Goal: Task Accomplishment & Management: Use online tool/utility

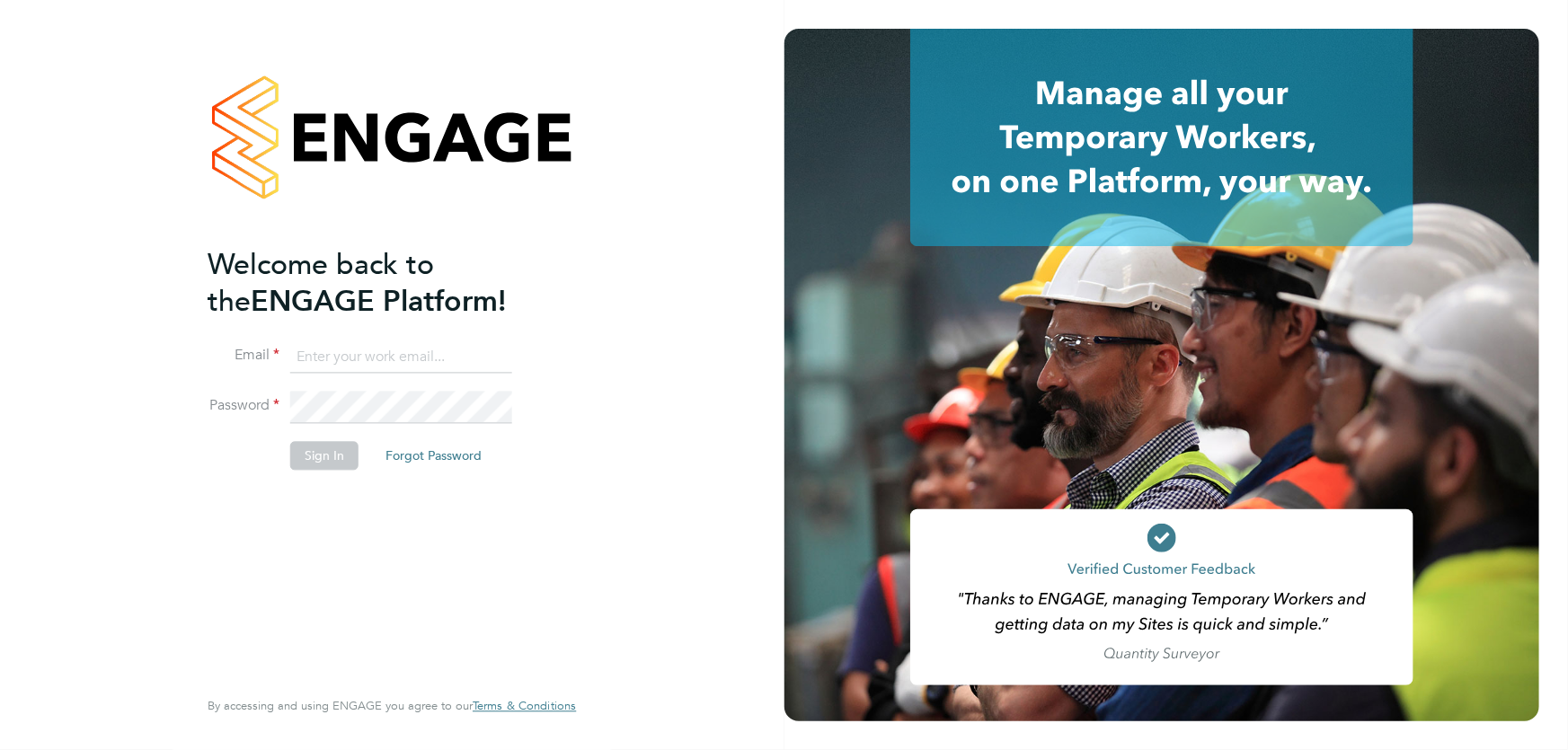
type input "akereisaite@fr-group.co.uk"
click at [321, 456] on button "Sign In" at bounding box center [324, 455] width 69 height 28
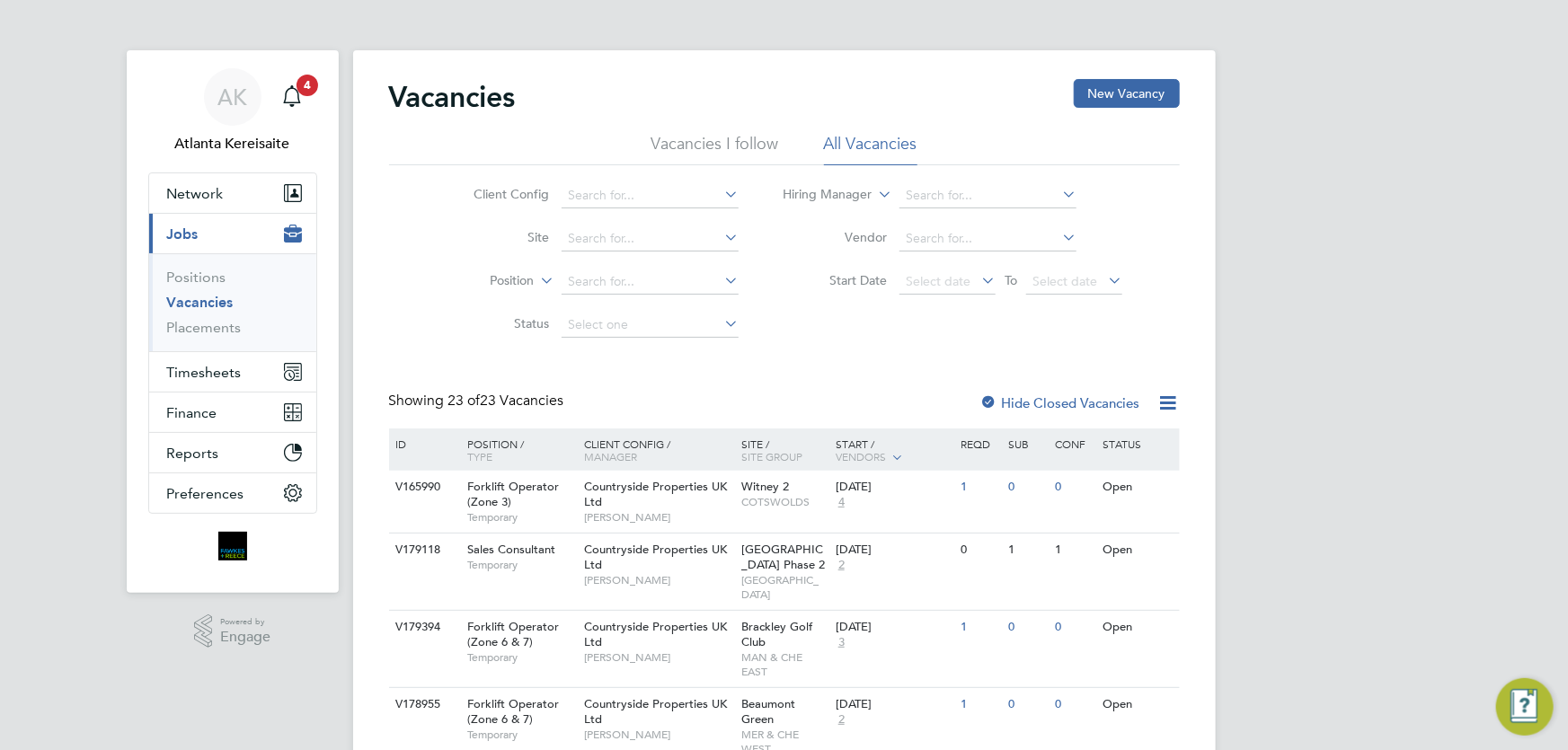
click at [433, 228] on li "Site" at bounding box center [592, 238] width 338 height 43
click at [975, 92] on div "Vacancies New Vacancy" at bounding box center [784, 105] width 790 height 54
click at [190, 373] on span "Timesheets" at bounding box center [203, 372] width 74 height 17
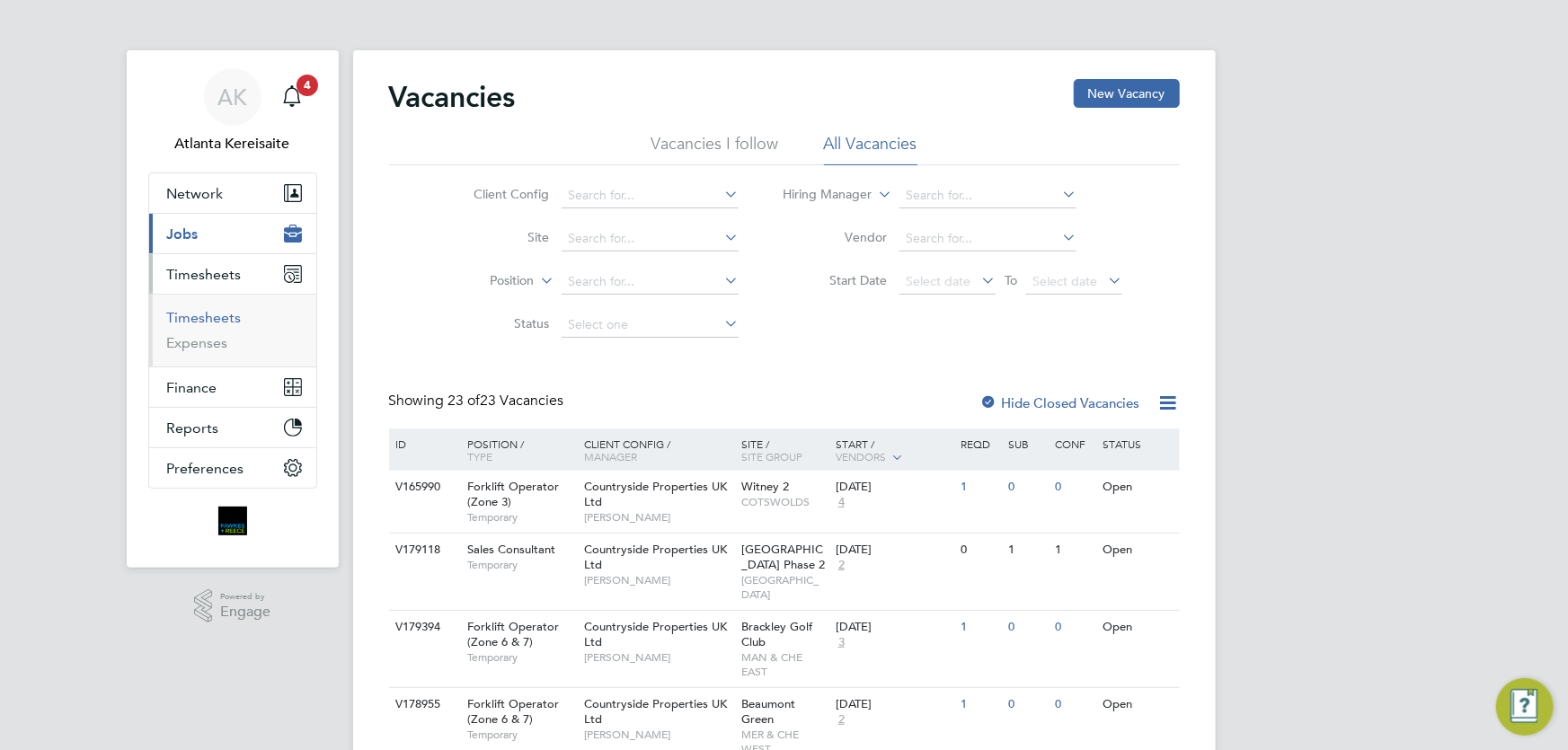
click at [206, 322] on link "Timesheets" at bounding box center [203, 317] width 74 height 17
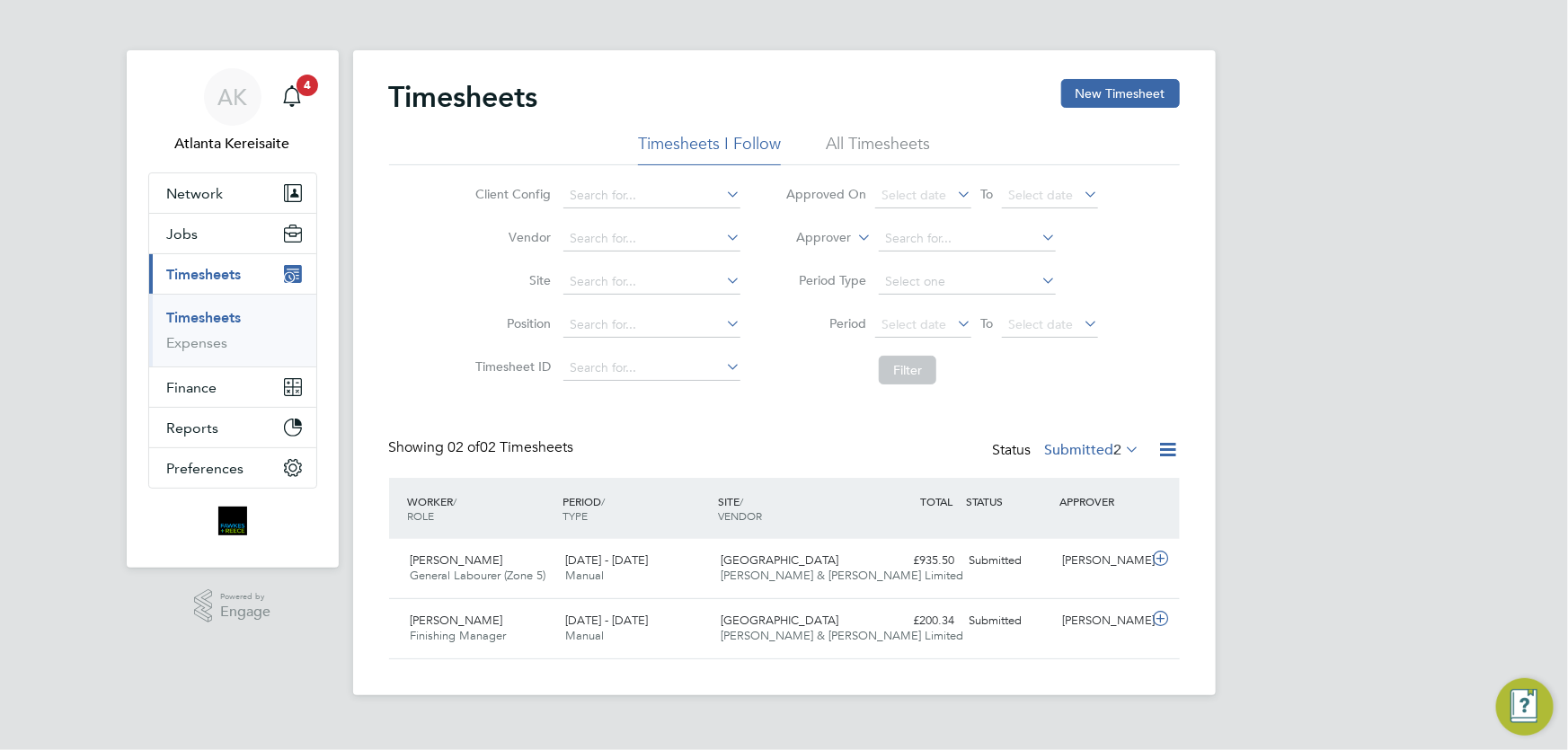
scroll to position [45, 156]
click at [883, 580] on div "[PERSON_NAME] General Labourer (Zone 5) [DATE] - [DATE] [DATE] - [DATE] Manual …" at bounding box center [784, 568] width 790 height 60
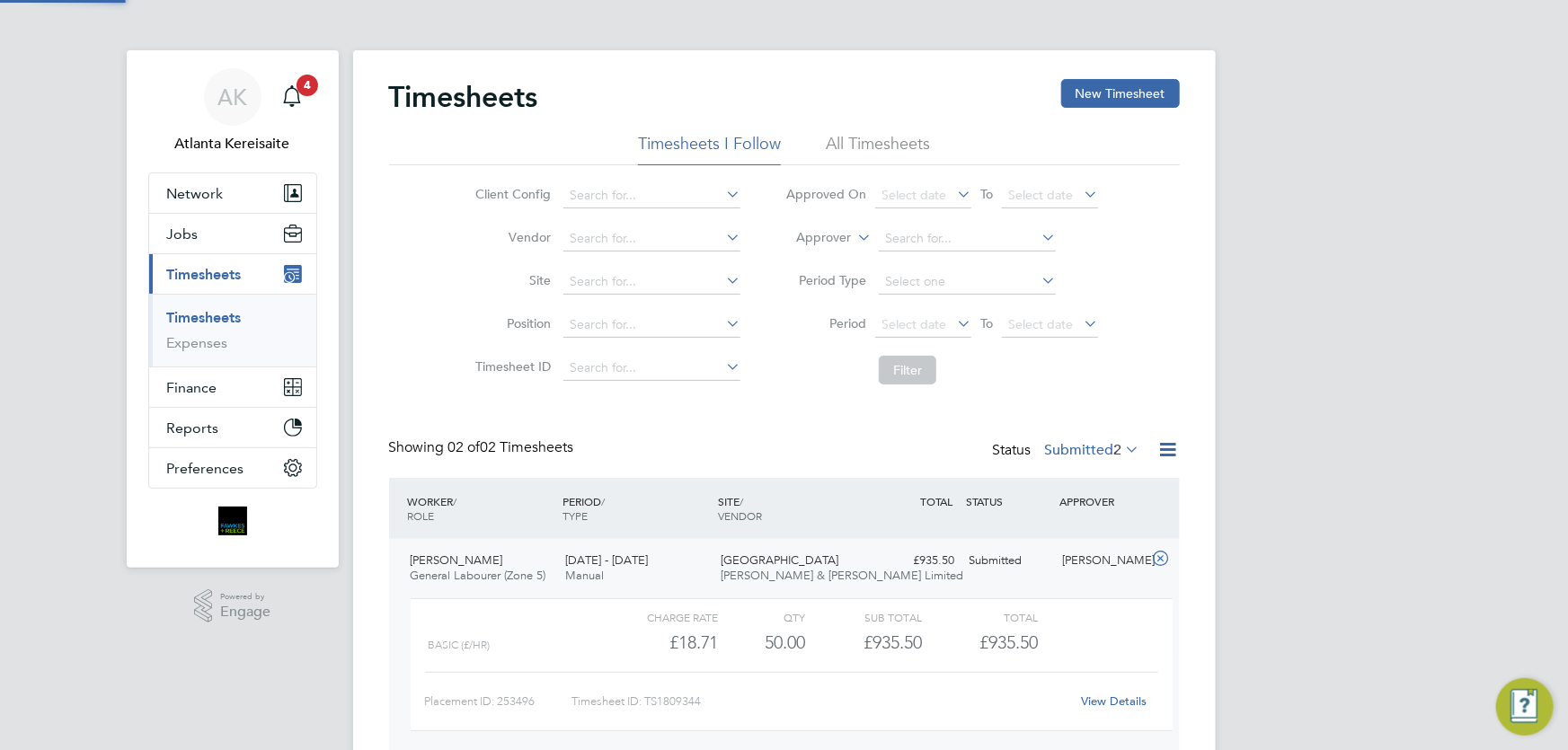
scroll to position [30, 175]
click at [1110, 699] on link "View Details" at bounding box center [1114, 701] width 66 height 16
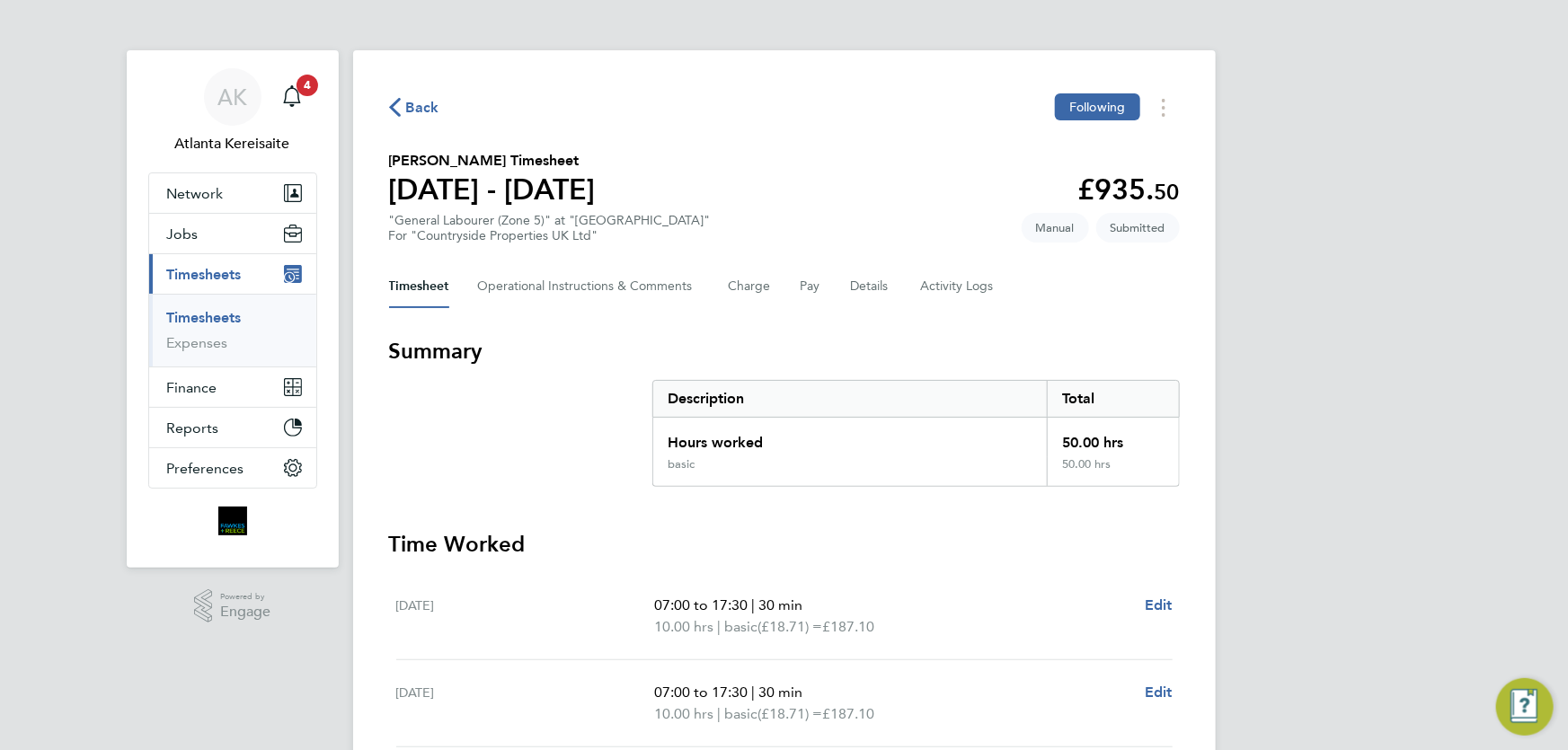
click at [397, 101] on icon "button" at bounding box center [395, 107] width 12 height 19
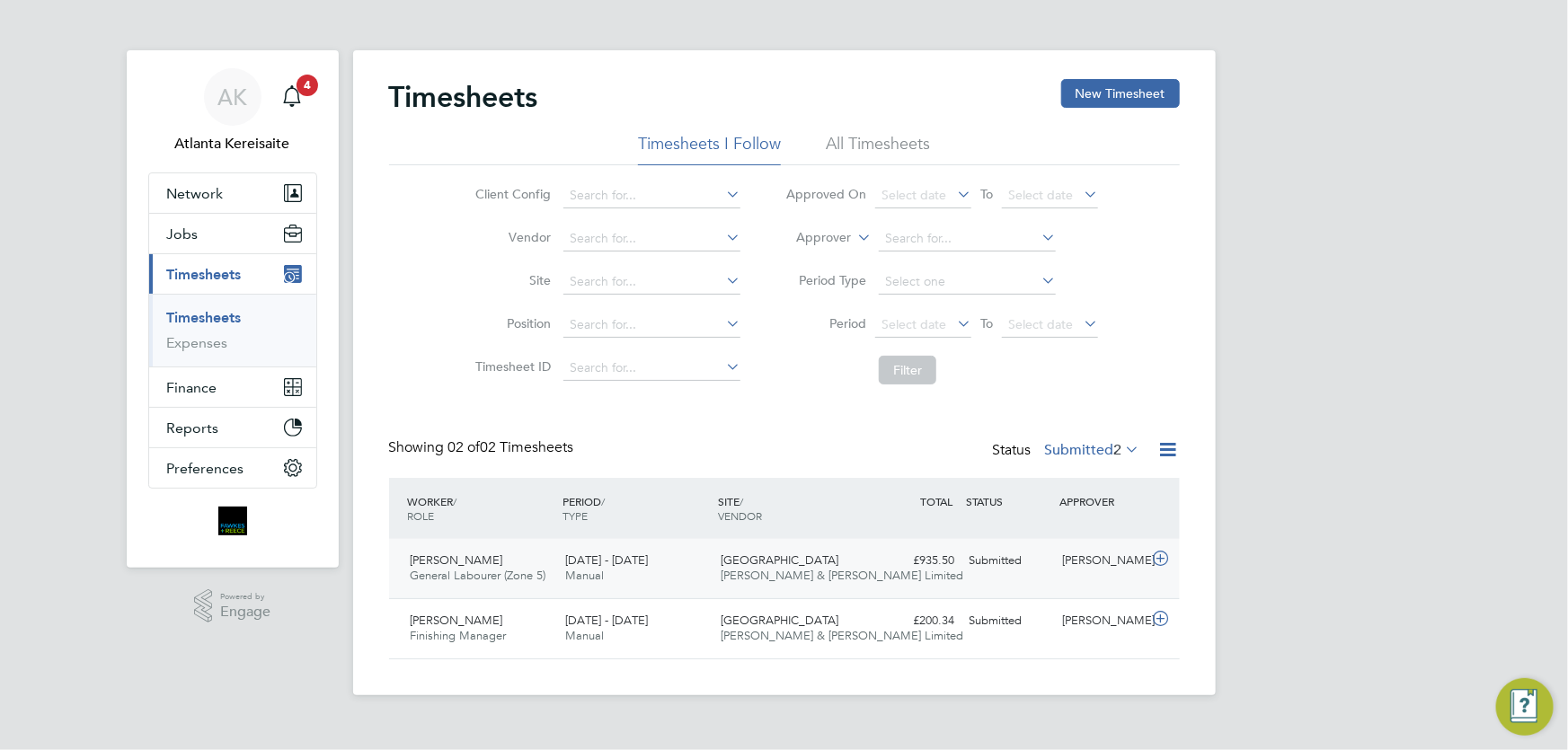
click at [873, 583] on div "[PERSON_NAME] General Labourer (Zone 5) [DATE] - [DATE] [DATE] - [DATE] Manual …" at bounding box center [784, 568] width 790 height 60
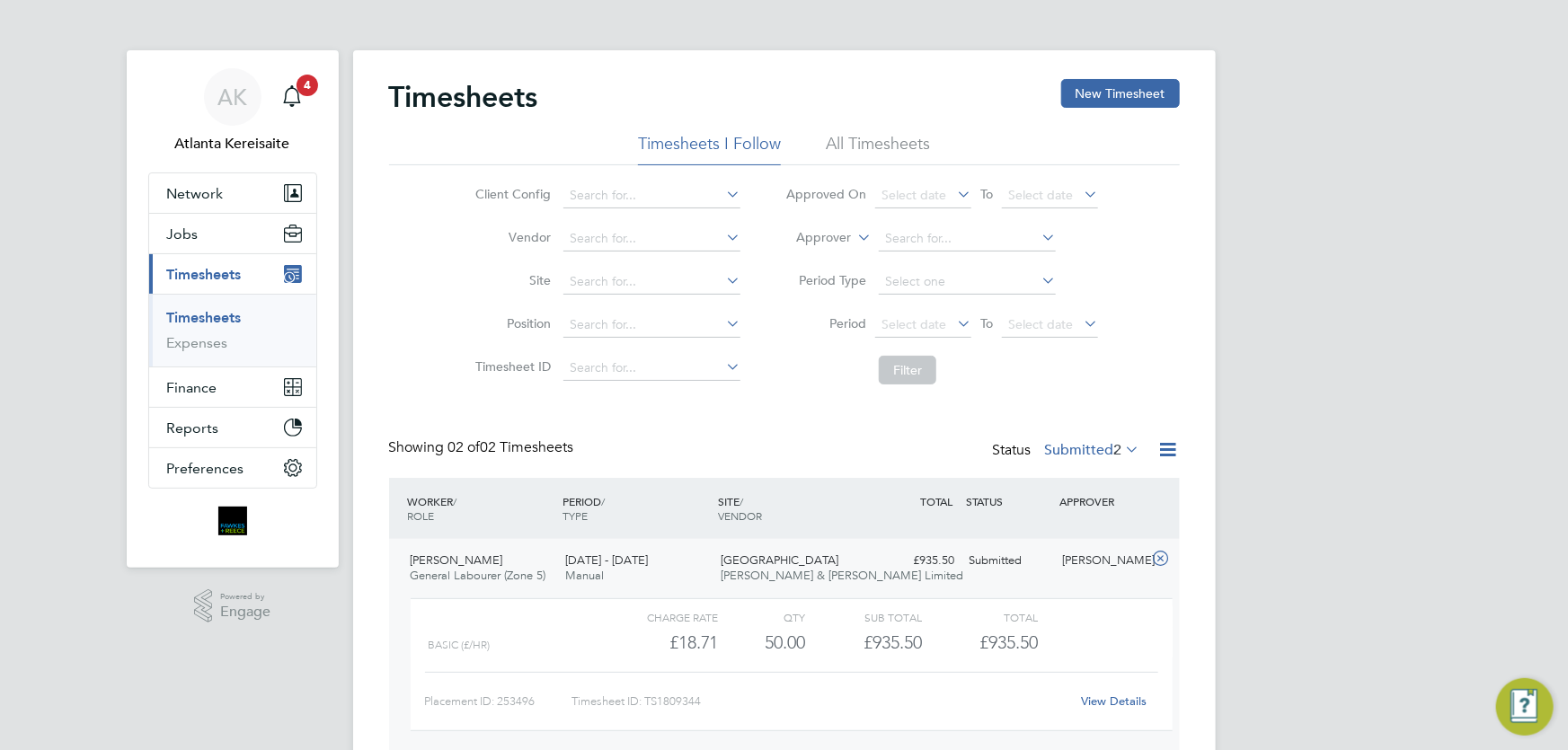
scroll to position [9, 9]
